Goal: Information Seeking & Learning: Understand process/instructions

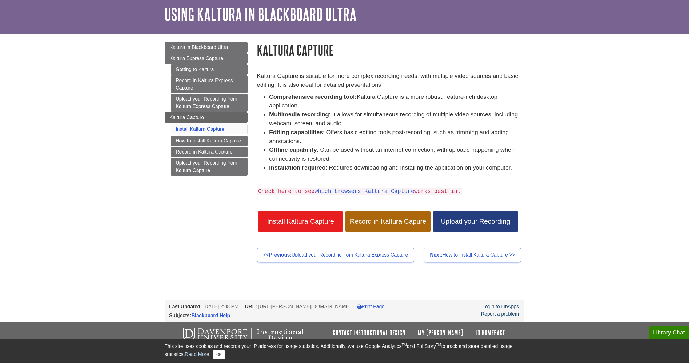
scroll to position [24, 0]
click at [371, 190] on link "which browsers Kaltura Capture" at bounding box center [364, 191] width 100 height 6
click at [308, 218] on span "Install Kaltura Capture" at bounding box center [300, 222] width 76 height 8
click at [302, 219] on span "Install Kaltura Capture" at bounding box center [300, 222] width 76 height 8
click at [202, 139] on link "How to Install Kaltura Capture" at bounding box center [209, 141] width 77 height 10
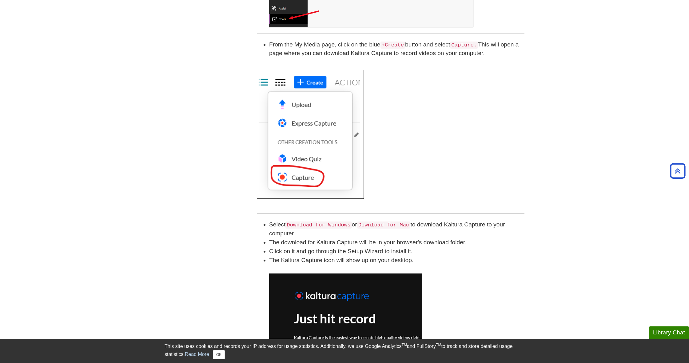
scroll to position [220, 0]
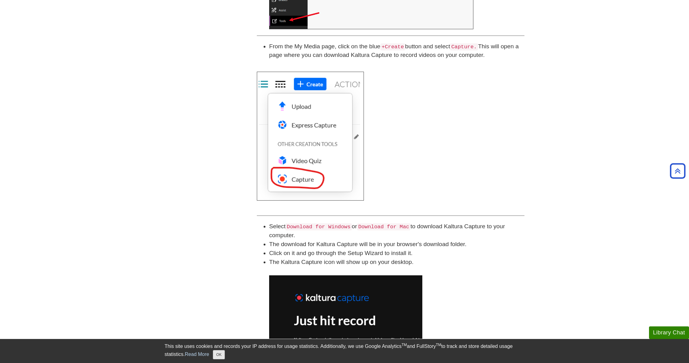
click at [219, 354] on button "OK" at bounding box center [219, 354] width 12 height 9
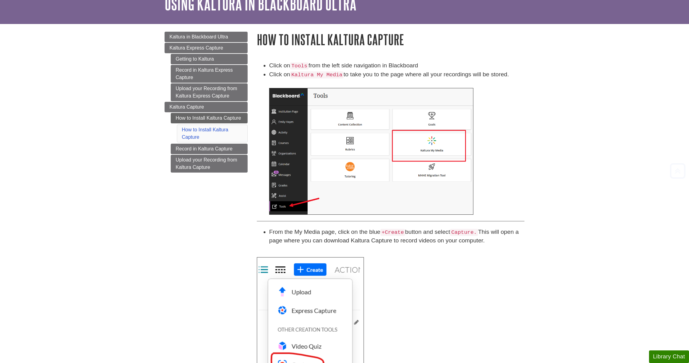
scroll to position [35, 0]
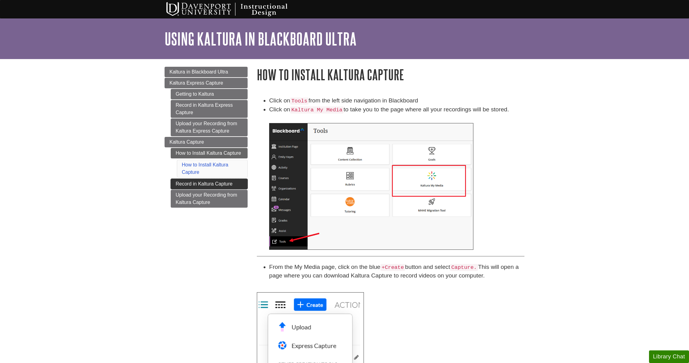
click at [223, 181] on link "Record in Kaltura Capture" at bounding box center [209, 184] width 77 height 10
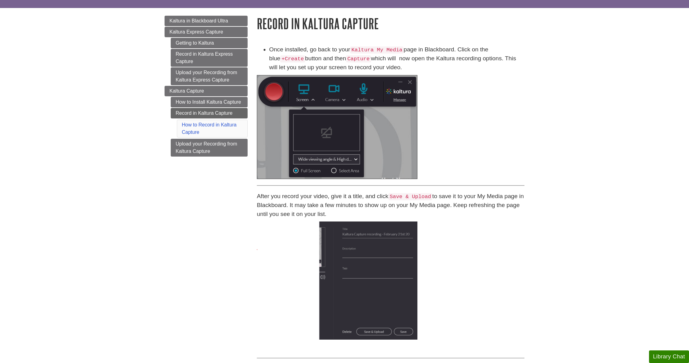
scroll to position [51, 0]
click at [196, 143] on link "Upload your Recording from Kaltura Capture" at bounding box center [209, 147] width 77 height 18
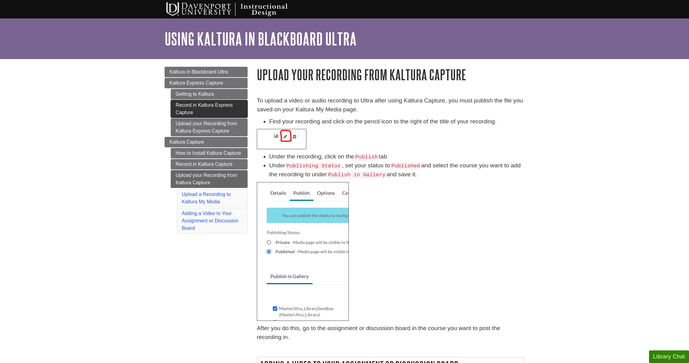
click at [211, 108] on link "Record in Kaltura Express Capture" at bounding box center [209, 109] width 77 height 18
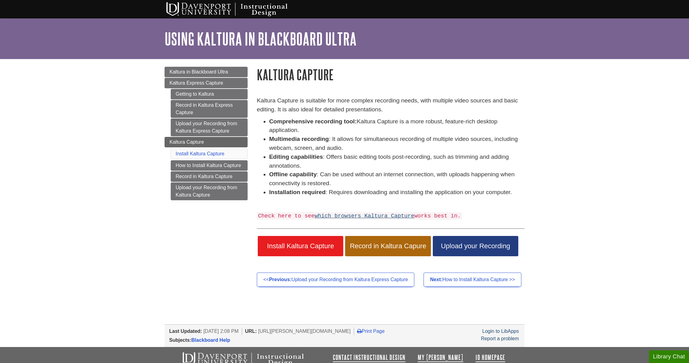
click at [372, 213] on link "which browsers Kaltura Capture" at bounding box center [364, 216] width 100 height 6
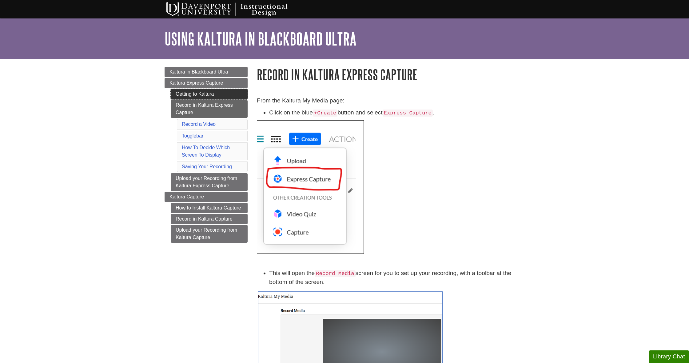
click at [211, 95] on link "Getting to Kaltura" at bounding box center [209, 94] width 77 height 10
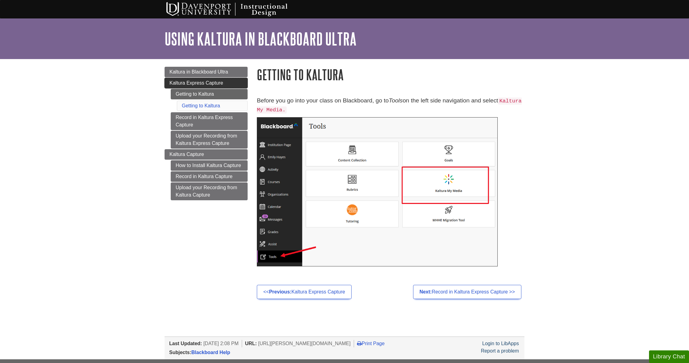
click at [212, 86] on link "Kaltura Express Capture" at bounding box center [205, 83] width 83 height 10
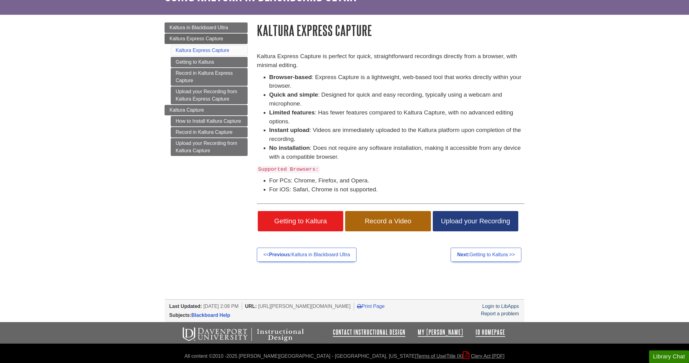
scroll to position [44, 0]
click at [479, 251] on link "Next: Getting to Kaltura >>" at bounding box center [485, 255] width 71 height 14
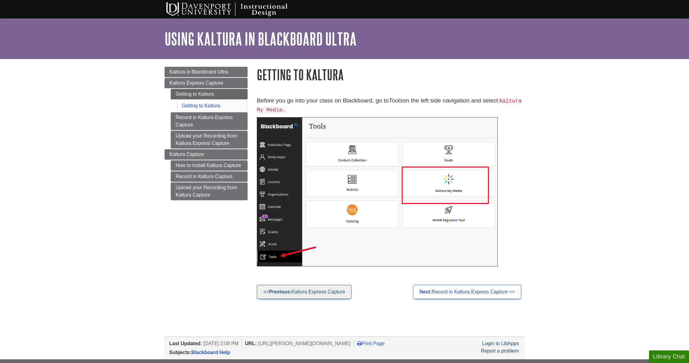
click at [322, 290] on link "<< Previous: Kaltura Express Capture" at bounding box center [304, 292] width 95 height 14
